Goal: Task Accomplishment & Management: Manage account settings

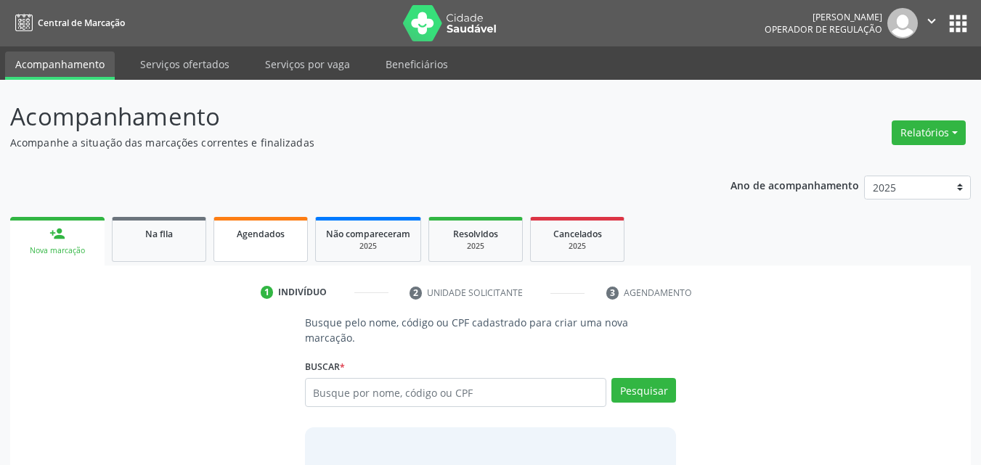
click at [270, 227] on div "Agendados" at bounding box center [260, 233] width 73 height 15
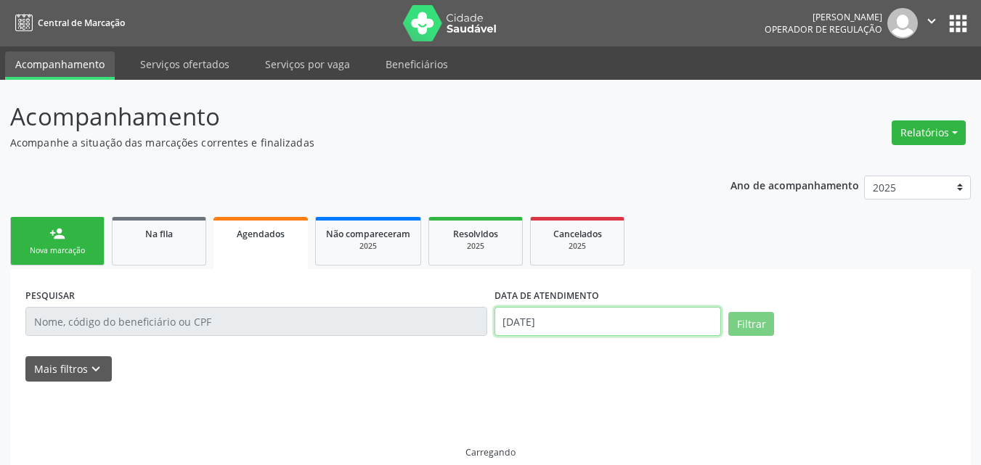
click at [557, 319] on input "[DATE]" at bounding box center [607, 321] width 227 height 29
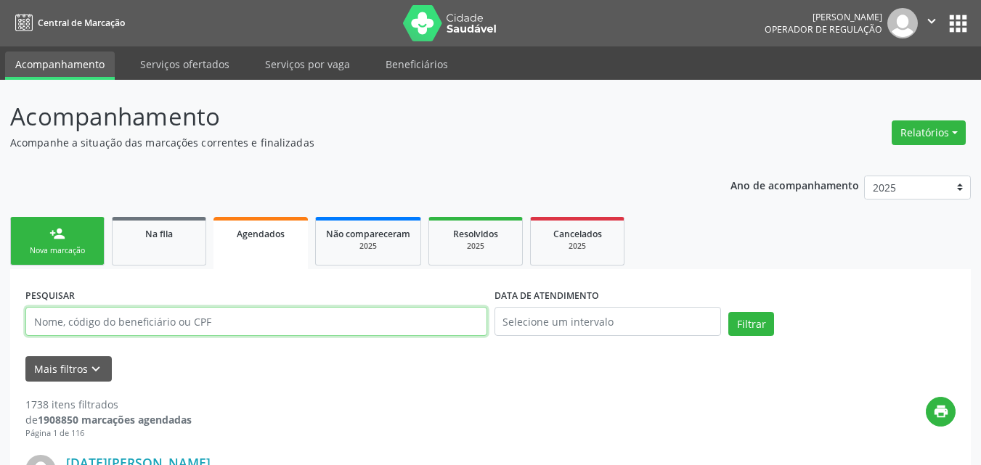
click at [367, 319] on input "text" at bounding box center [256, 321] width 462 height 29
paste input "9000849852"
click at [728, 312] on button "Filtrar" at bounding box center [751, 324] width 46 height 25
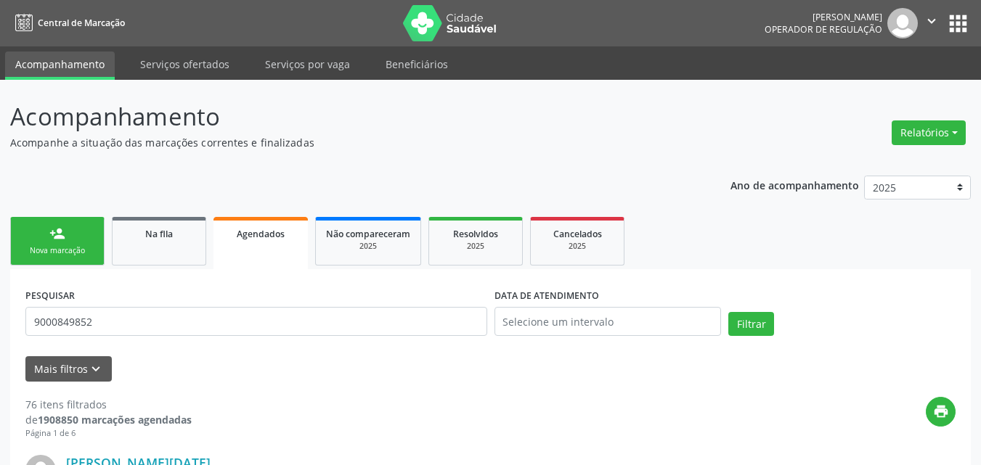
scroll to position [3366, 0]
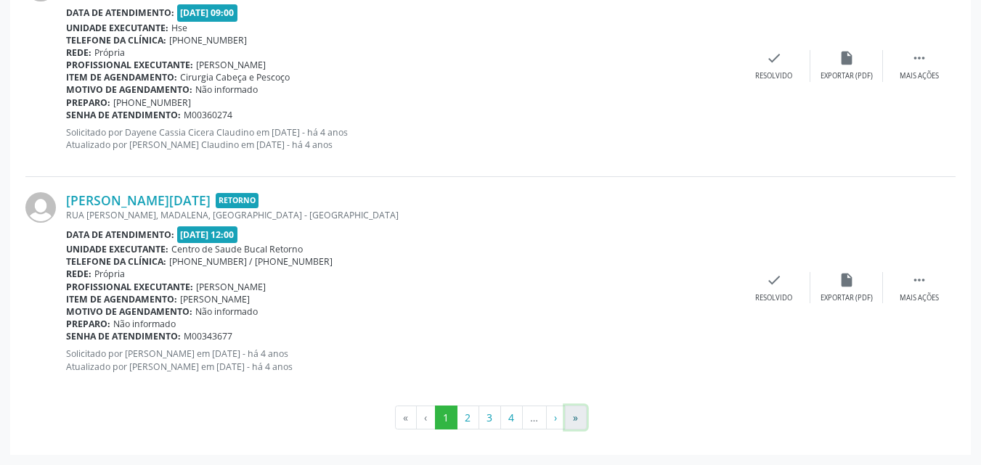
click at [583, 412] on button "»" at bounding box center [576, 418] width 22 height 25
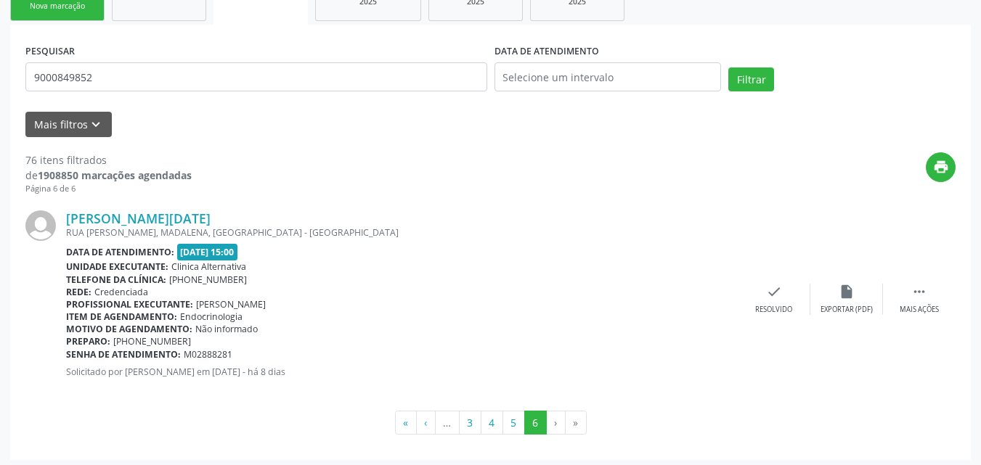
scroll to position [250, 0]
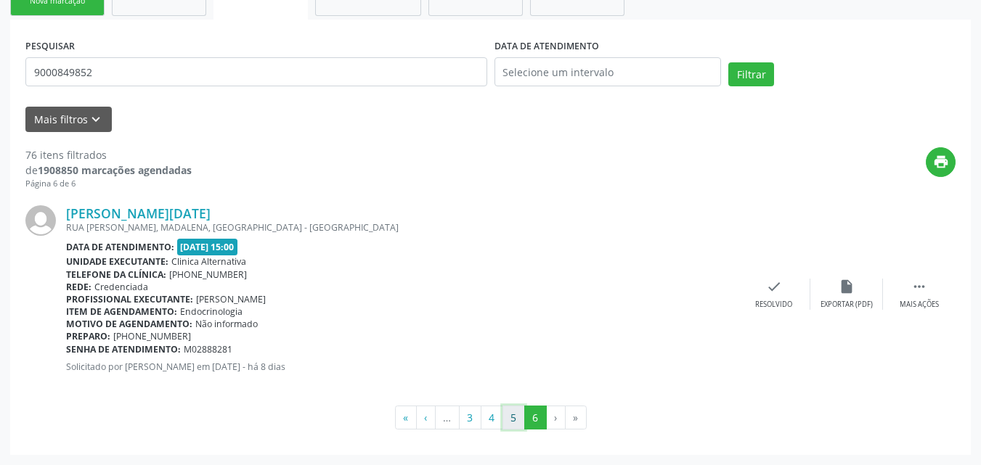
click at [520, 417] on button "5" at bounding box center [513, 418] width 23 height 25
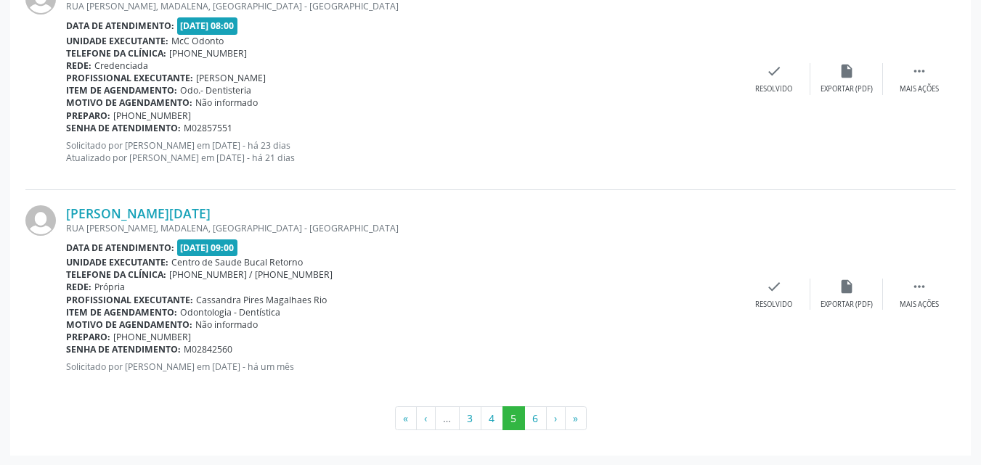
scroll to position [3354, 0]
click at [534, 420] on button "6" at bounding box center [535, 418] width 23 height 25
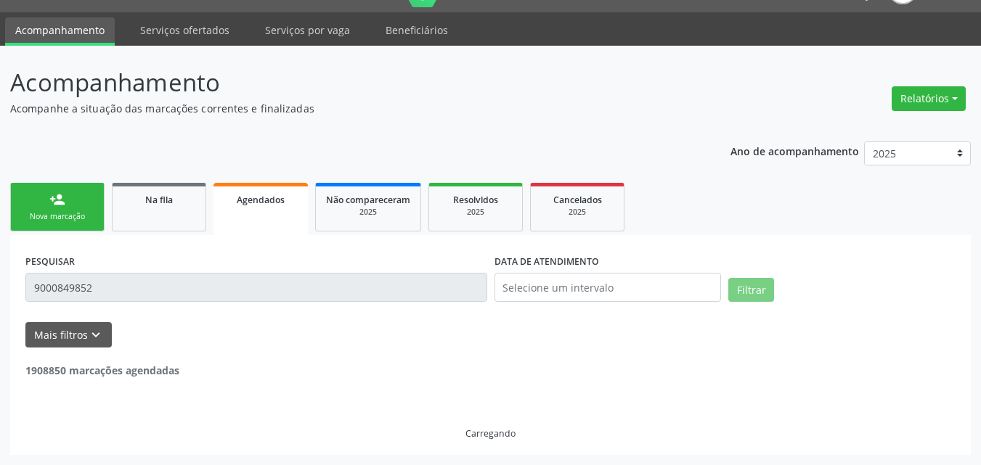
scroll to position [250, 0]
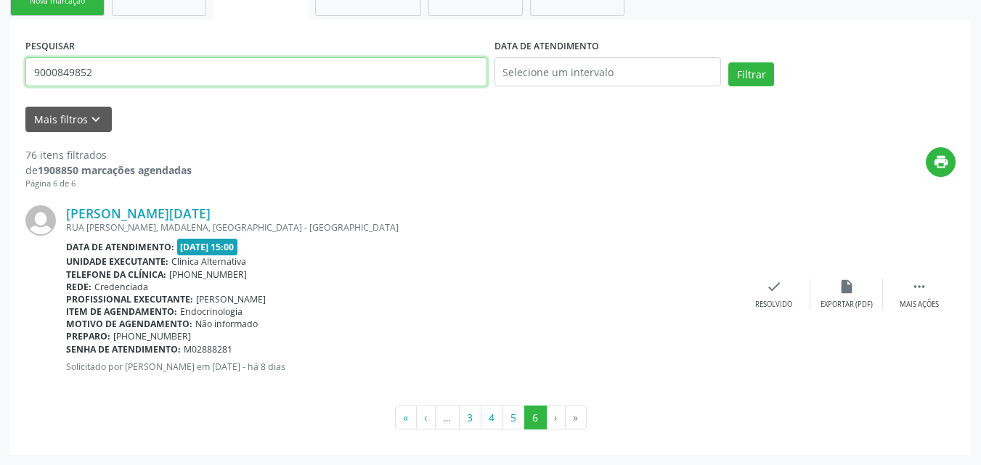
drag, startPoint x: 180, startPoint y: 84, endPoint x: 2, endPoint y: 83, distance: 177.9
click at [2, 83] on div "Acompanhamento Acompanhe a situação das marcações correntes e finalizadas Relat…" at bounding box center [490, 147] width 981 height 635
paste input "9000143964"
type input "9000143964"
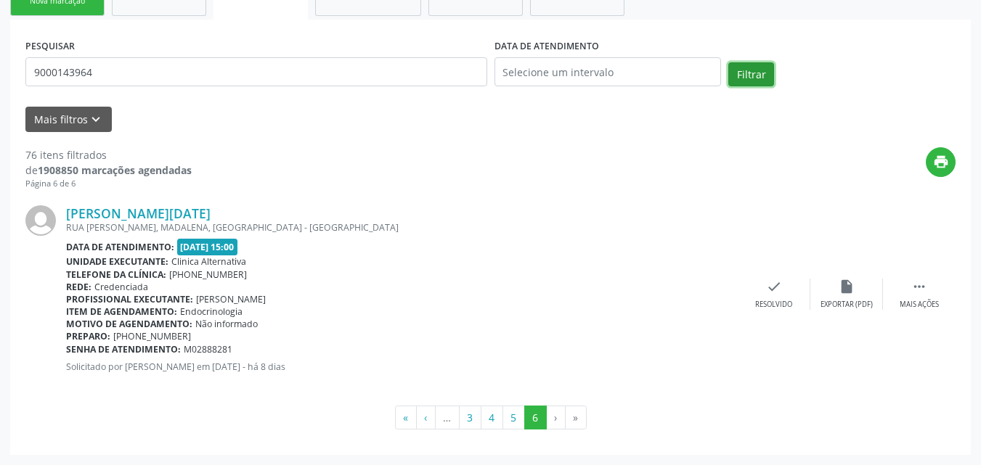
click at [739, 79] on button "Filtrar" at bounding box center [751, 74] width 46 height 25
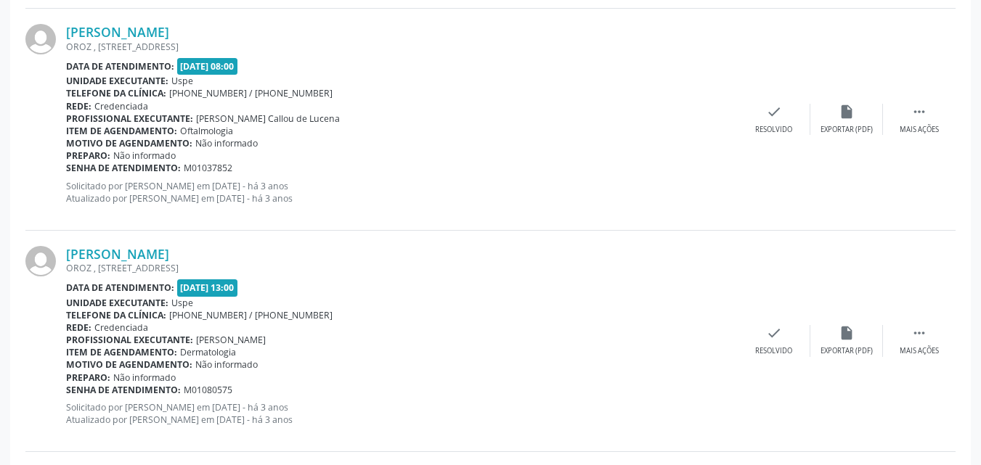
scroll to position [3366, 0]
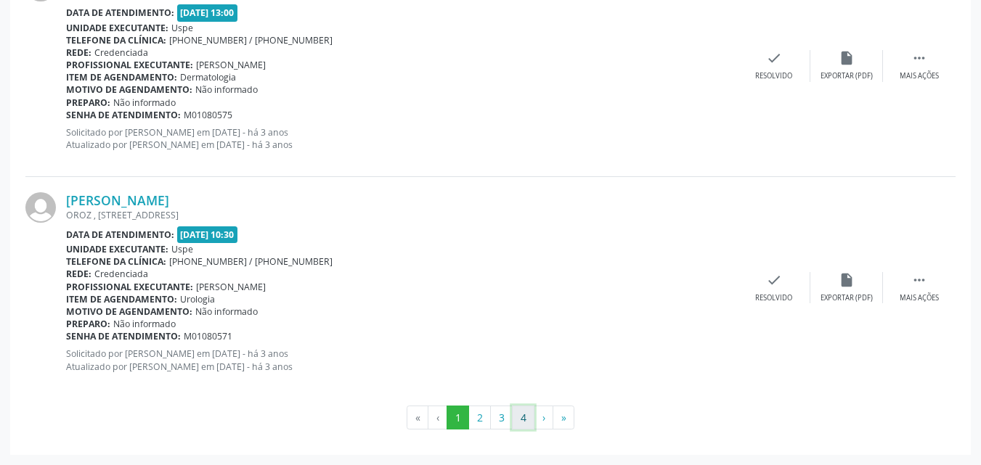
click at [527, 415] on button "4" at bounding box center [523, 418] width 23 height 25
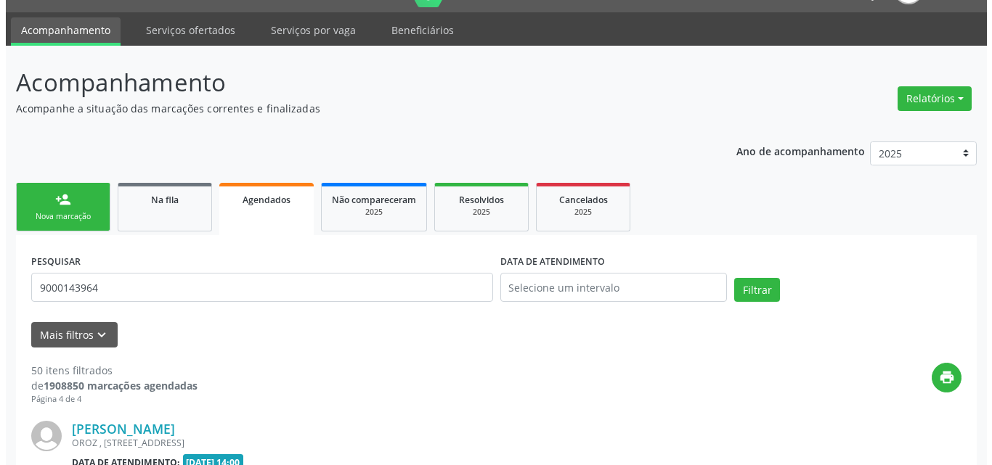
scroll to position [1112, 0]
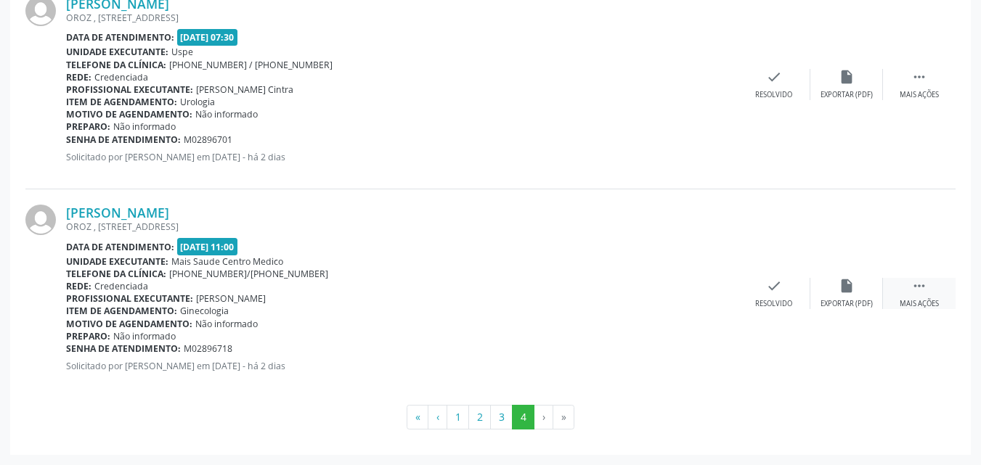
click at [918, 306] on div "Mais ações" at bounding box center [918, 304] width 39 height 10
click at [690, 293] on div "cancel Cancelar" at bounding box center [701, 293] width 73 height 31
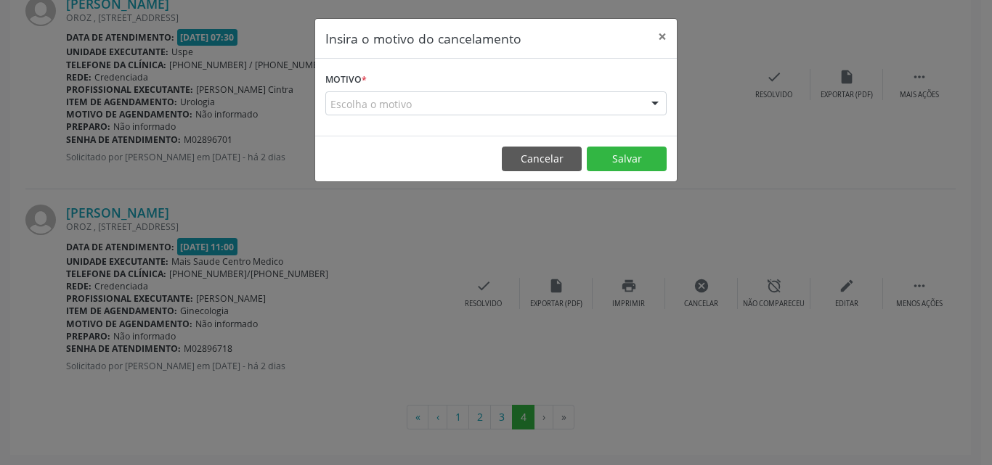
click at [502, 102] on div "Escolha o motivo" at bounding box center [495, 103] width 341 height 25
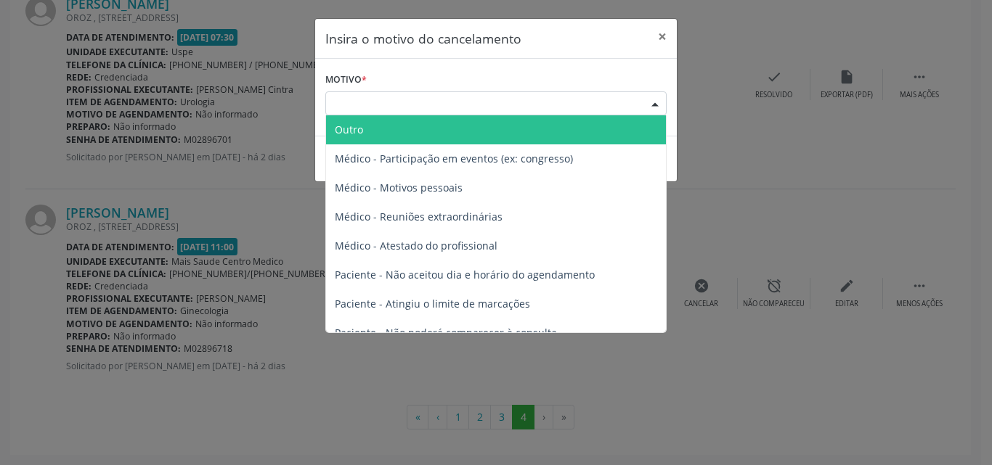
click at [444, 122] on span "Outro" at bounding box center [496, 129] width 340 height 29
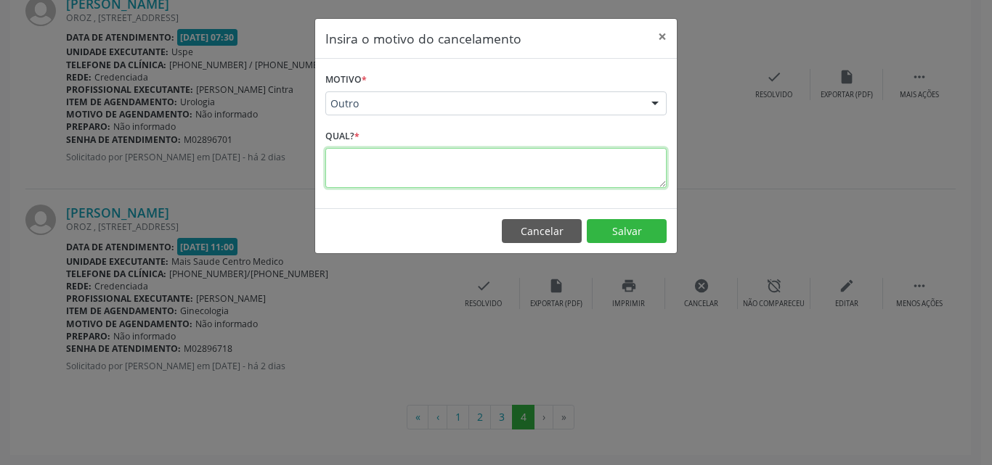
click at [380, 173] on textarea at bounding box center [495, 168] width 341 height 40
paste textarea "[PHONE_NUMBER]"
type textarea "nao aceitou a data [PHONE_NUMBER]"
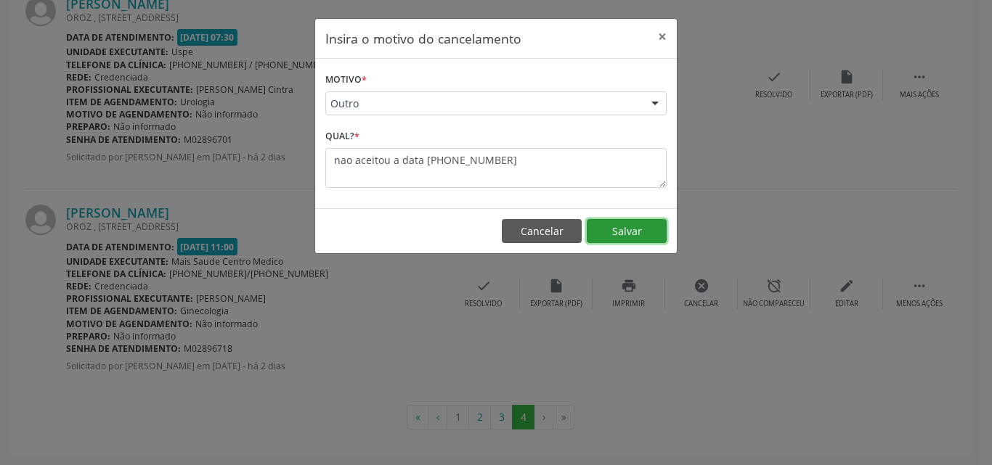
click at [641, 224] on button "Salvar" at bounding box center [627, 231] width 80 height 25
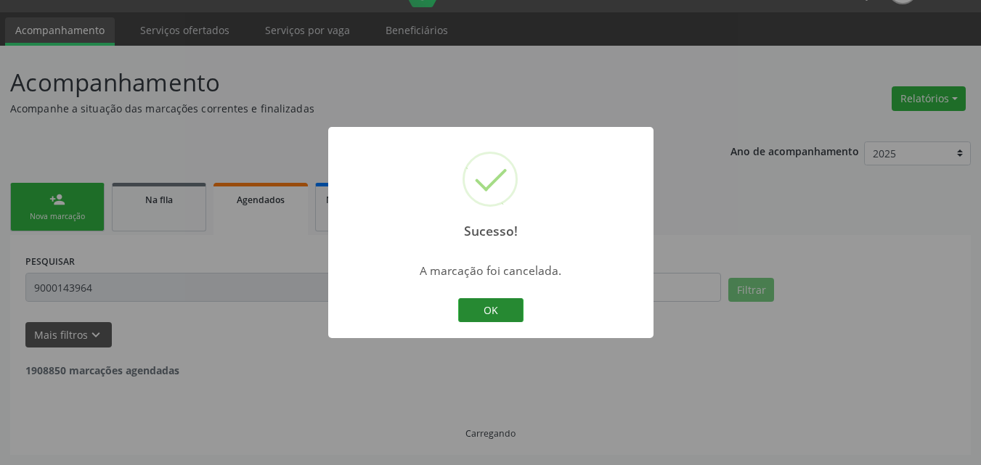
scroll to position [902, 0]
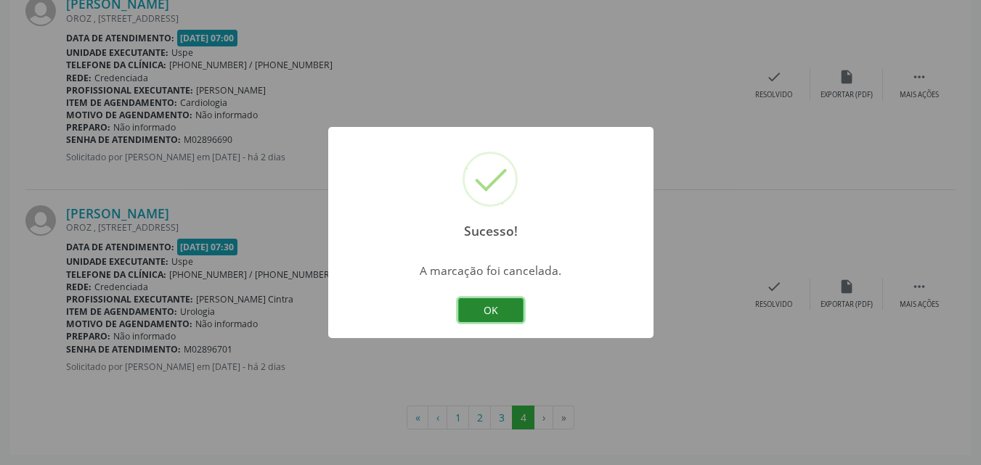
click at [503, 308] on button "OK" at bounding box center [490, 310] width 65 height 25
